Goal: Find specific page/section: Find specific page/section

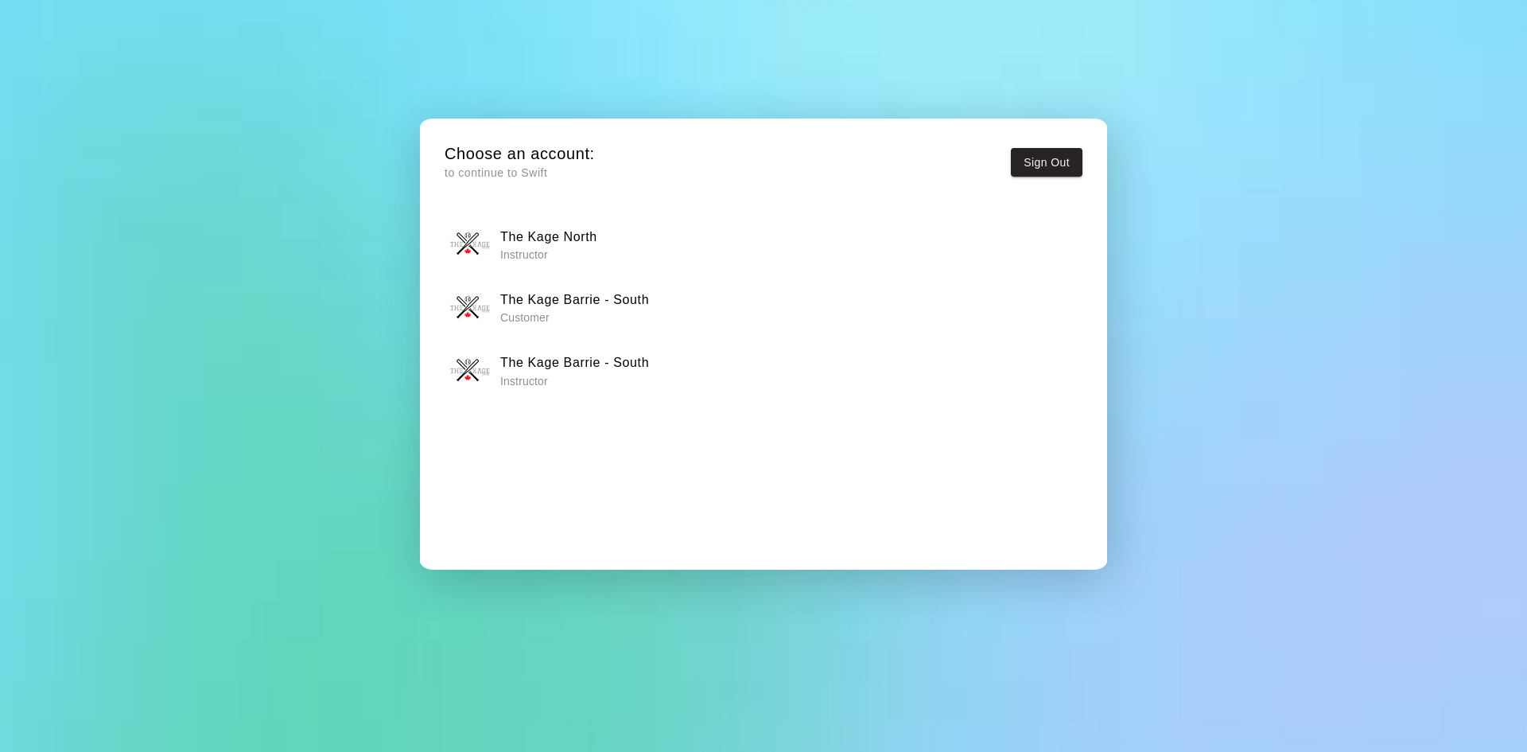
click at [627, 235] on div "The Kage North Instructor" at bounding box center [764, 244] width 628 height 40
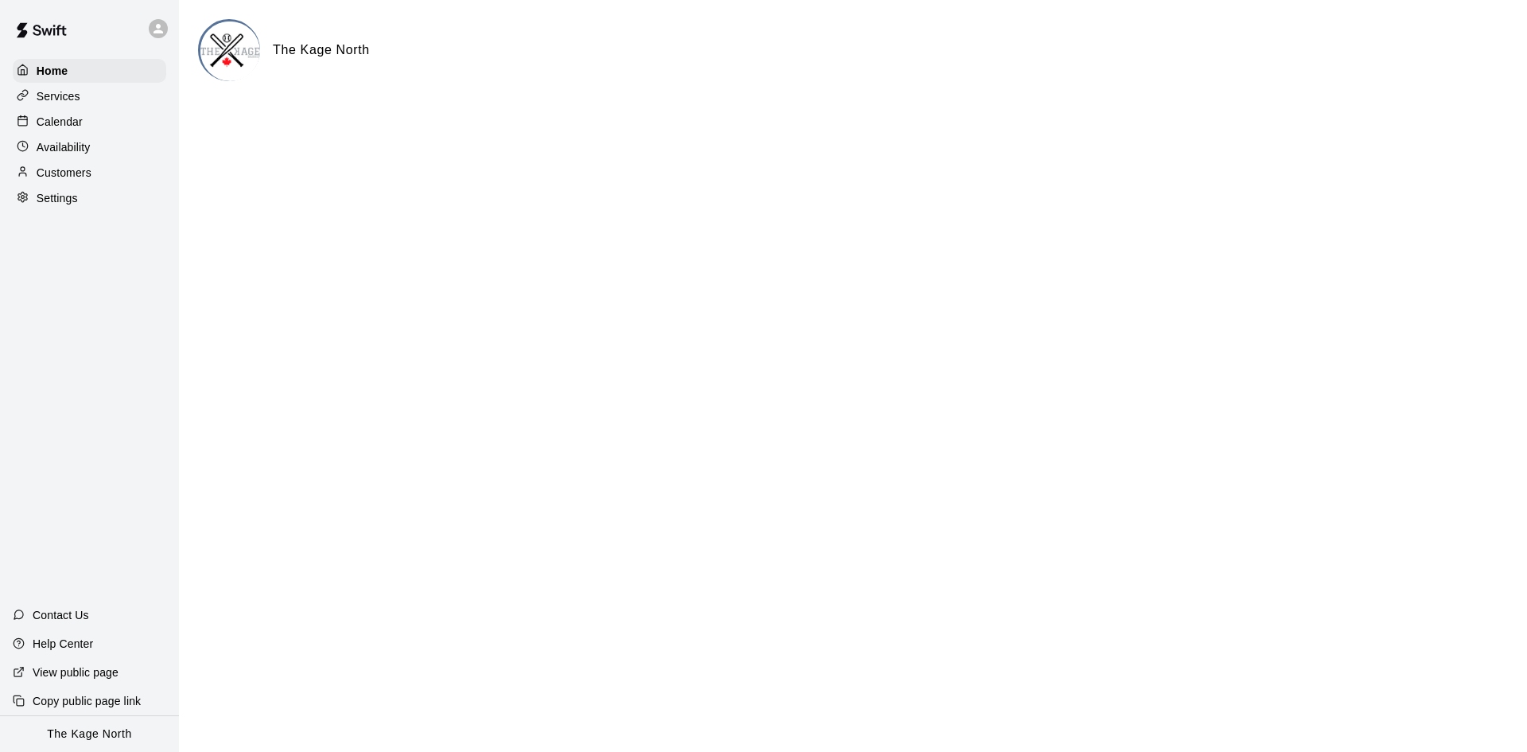
click at [84, 129] on div "Calendar" at bounding box center [90, 122] width 154 height 24
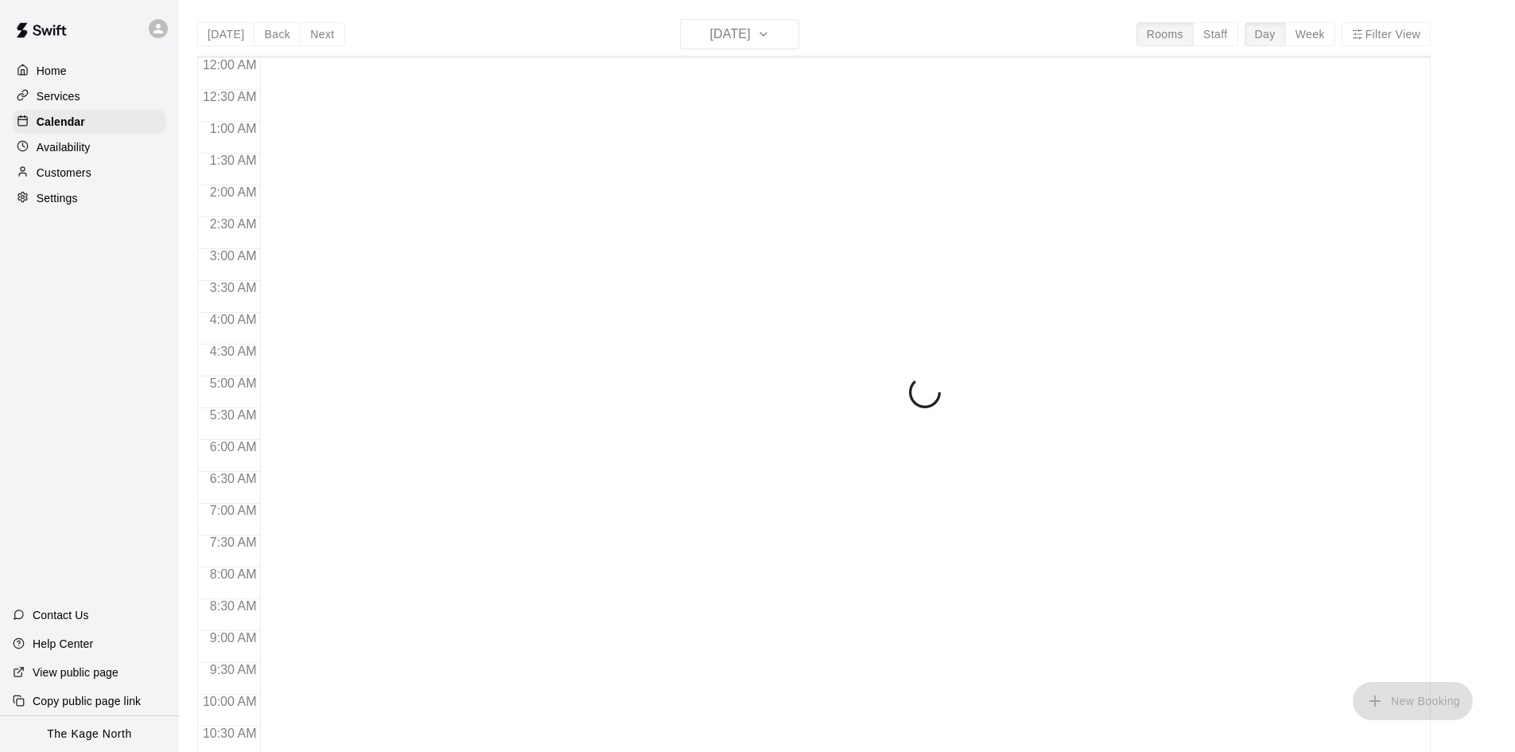
scroll to position [815, 0]
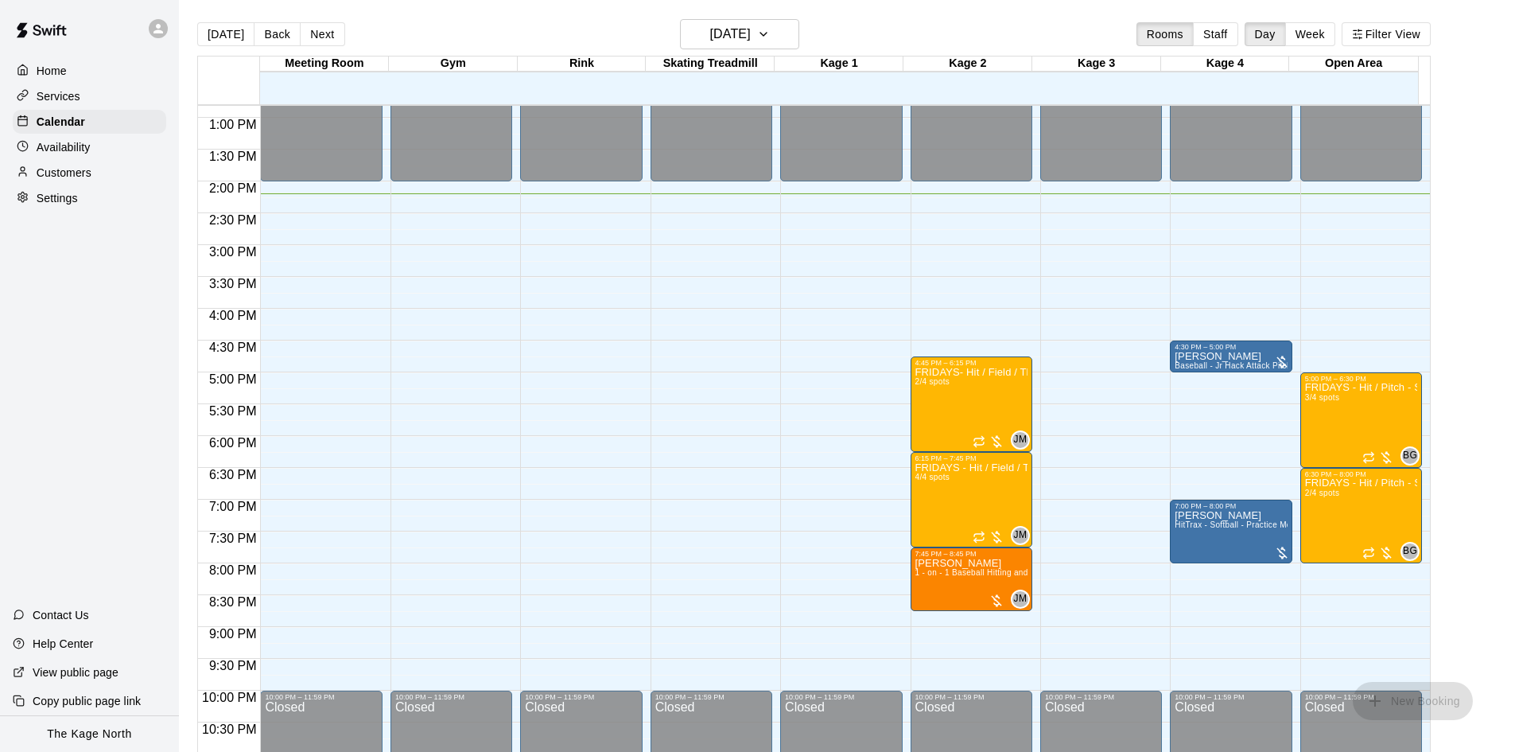
click at [313, 21] on div "[DATE] Back [DATE][DATE] Rooms Staff Day Week Filter View" at bounding box center [814, 37] width 1234 height 37
click at [317, 36] on button "Next" at bounding box center [322, 34] width 45 height 24
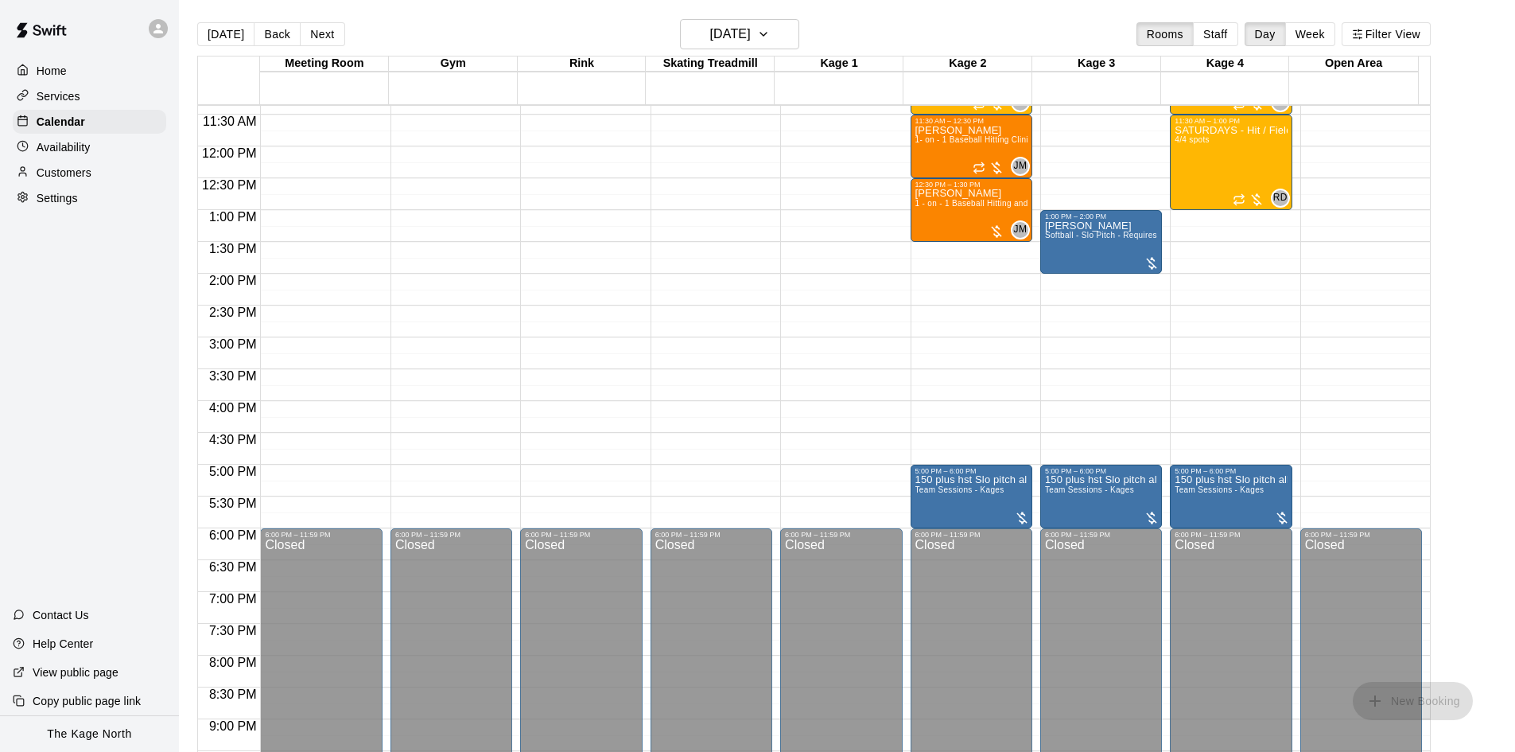
scroll to position [497, 0]
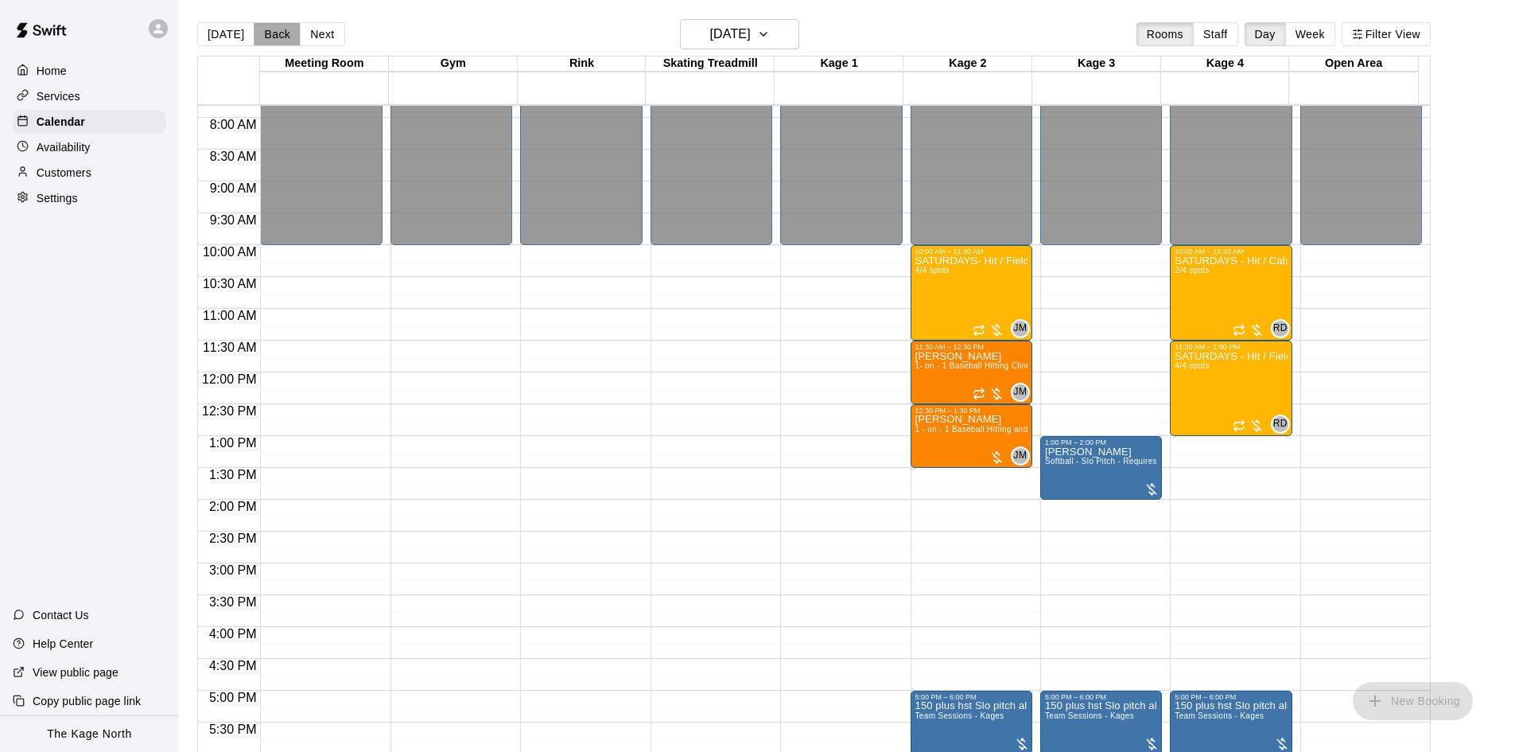
click at [273, 35] on button "Back" at bounding box center [277, 34] width 47 height 24
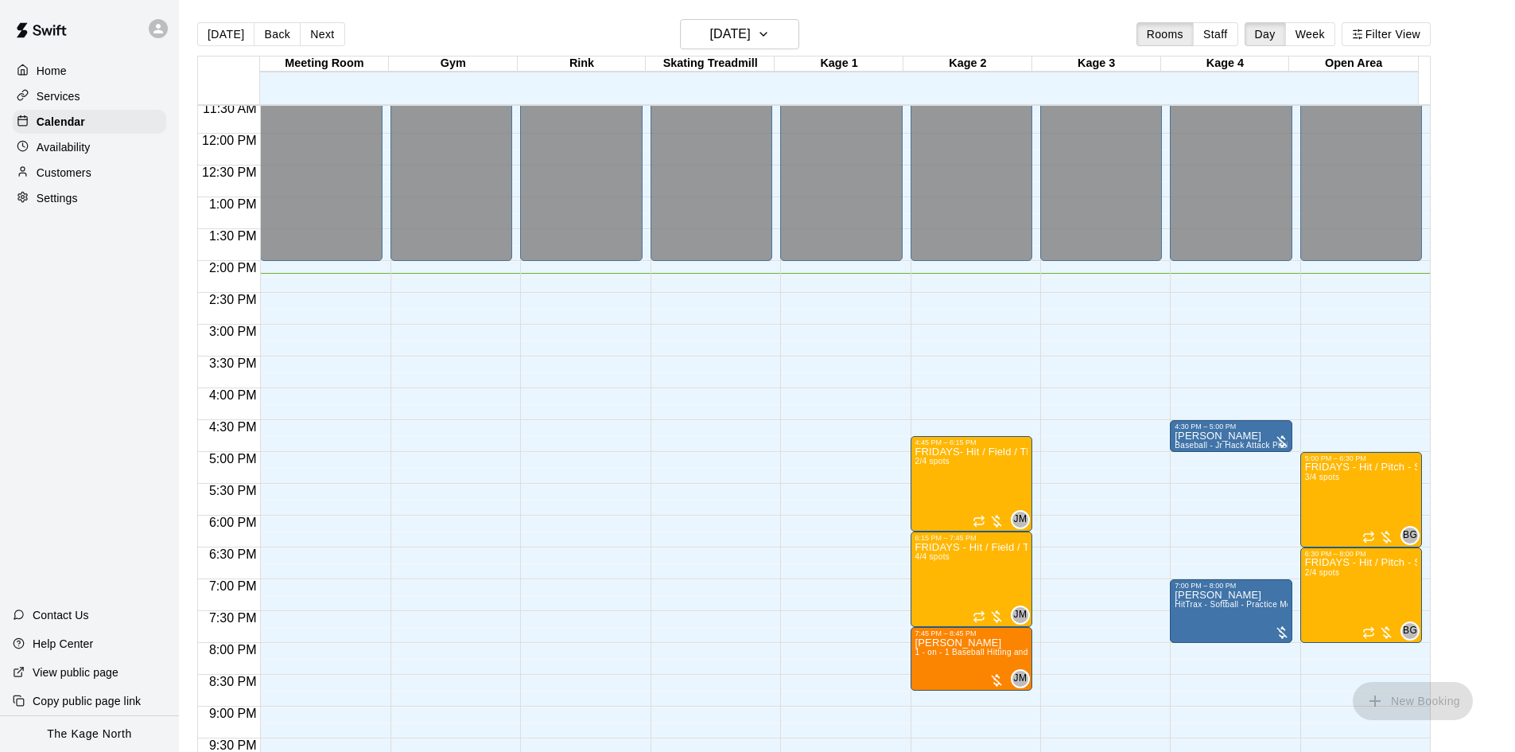
scroll to position [865, 0]
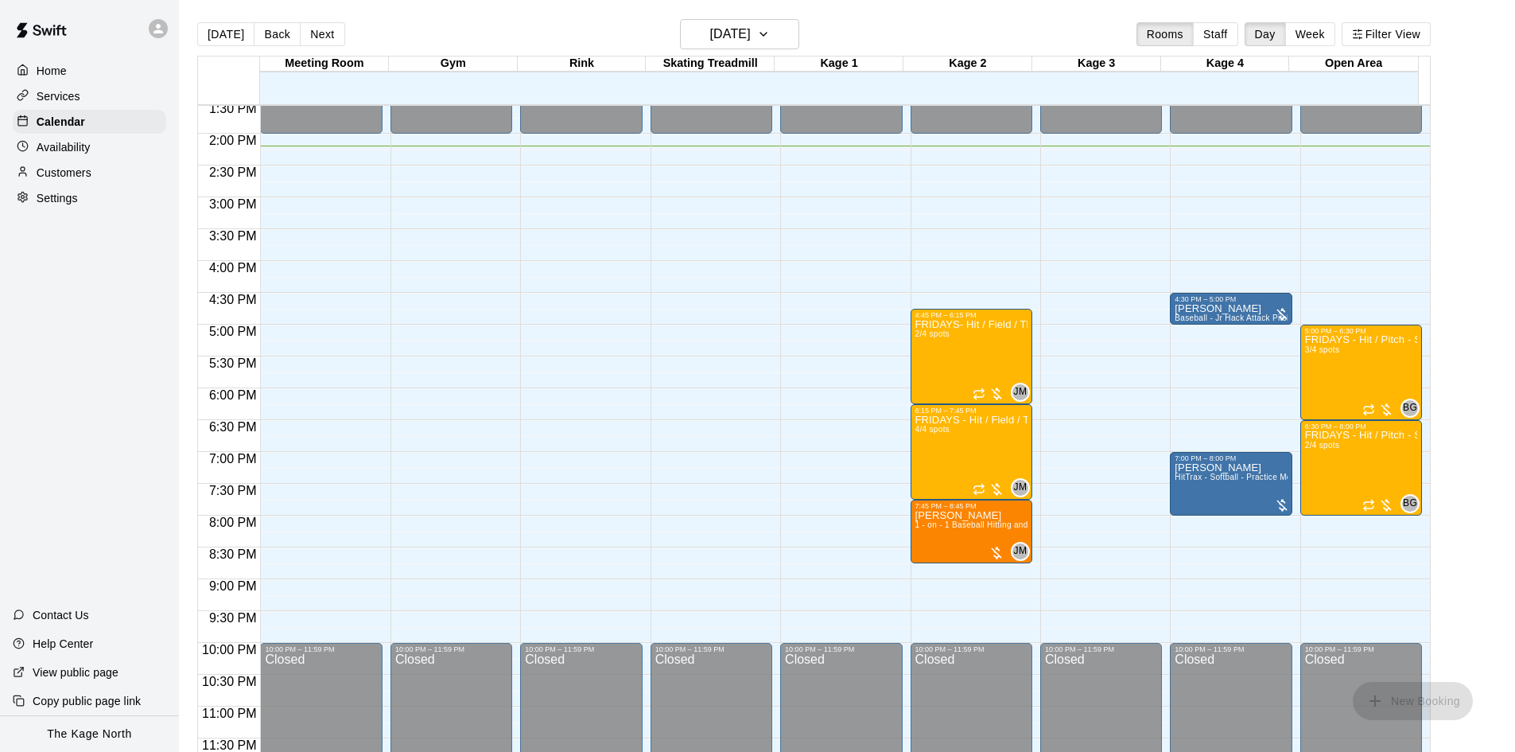
click at [113, 152] on div "Availability" at bounding box center [90, 147] width 154 height 24
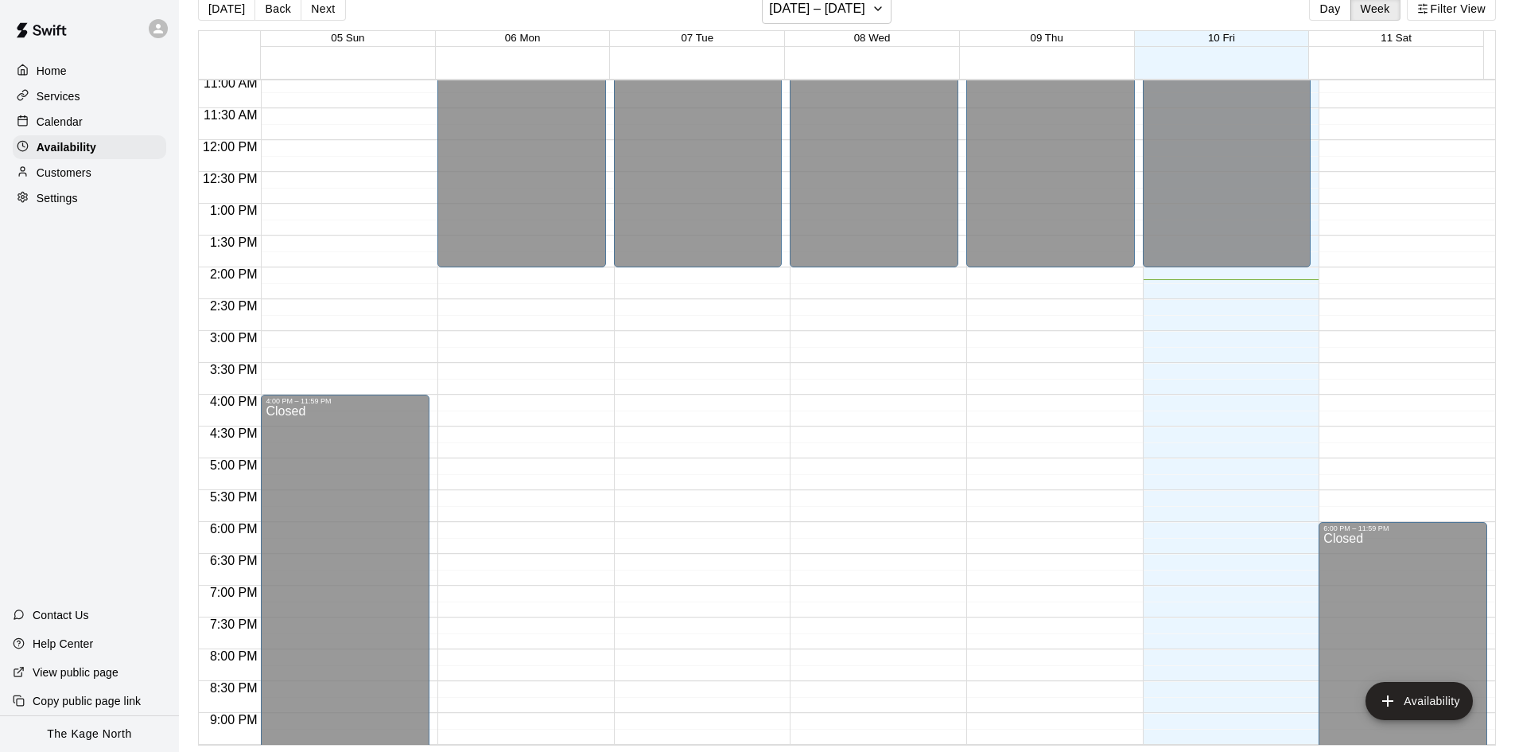
scroll to position [705, 0]
